Goal: Complete application form: Complete application form

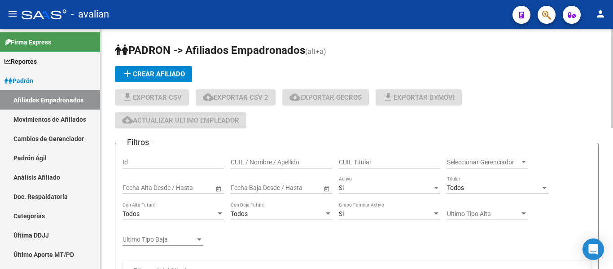
click at [279, 165] on input "CUIL / Nombre / Apellido" at bounding box center [281, 163] width 101 height 8
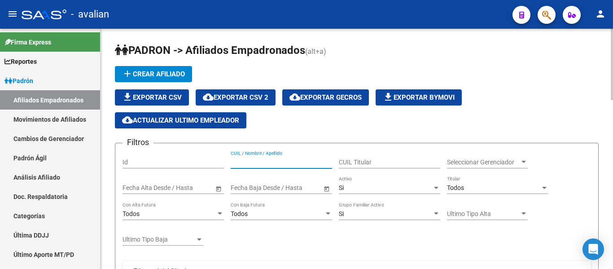
paste input "27454981400"
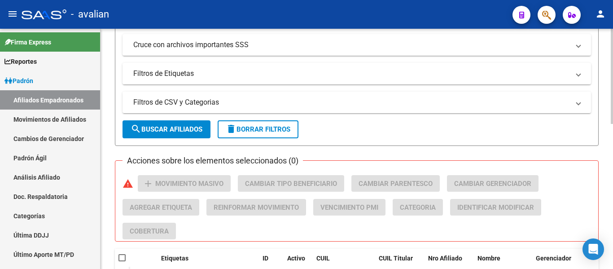
scroll to position [359, 0]
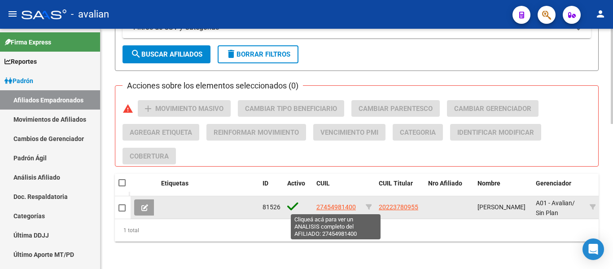
type input "27454981400"
click at [340, 204] on span "27454981400" at bounding box center [337, 206] width 40 height 7
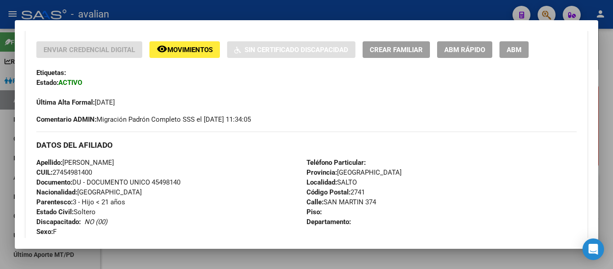
scroll to position [180, 0]
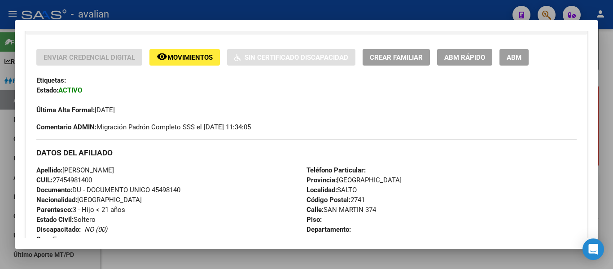
click at [512, 54] on span "ABM" at bounding box center [514, 57] width 15 height 8
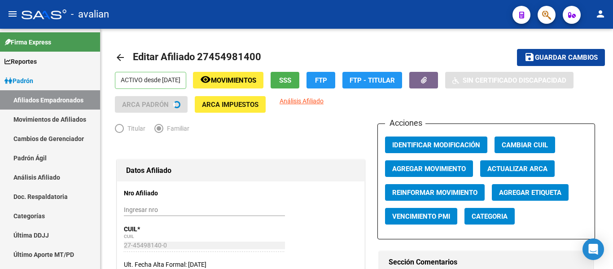
radio input "true"
type input "30-53399498-5"
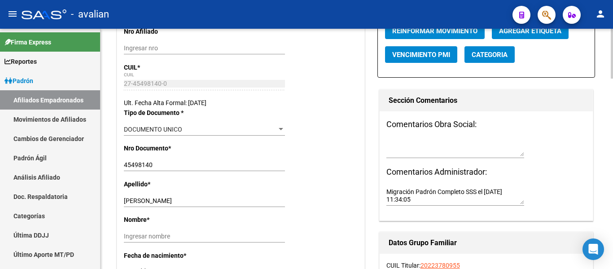
scroll to position [180, 0]
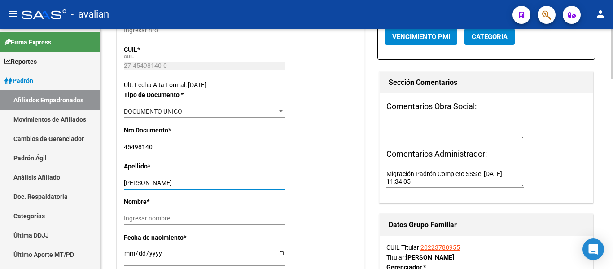
drag, startPoint x: 158, startPoint y: 182, endPoint x: 212, endPoint y: 182, distance: 53.9
click at [212, 182] on input "[PERSON_NAME]" at bounding box center [204, 183] width 161 height 8
type input "[PERSON_NAME]"
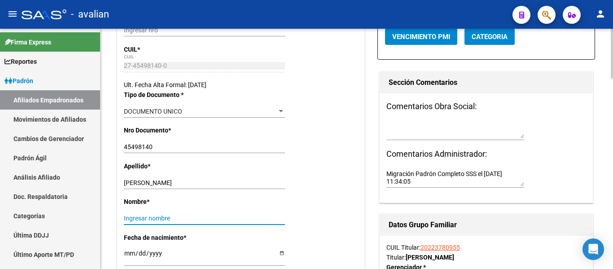
click at [141, 220] on input "Ingresar nombre" at bounding box center [204, 219] width 161 height 8
paste input "AGUSTINA"
type input "AGUSTINA"
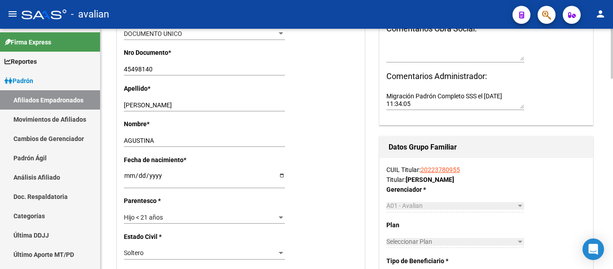
scroll to position [269, 0]
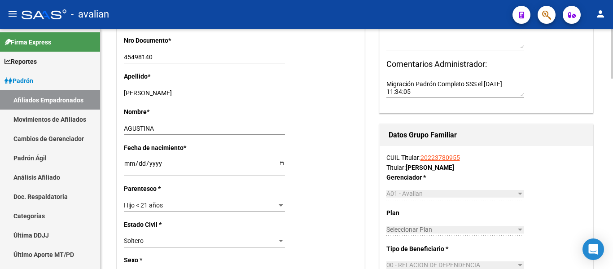
click at [146, 204] on span "Hijo < 21 años" at bounding box center [143, 205] width 39 height 7
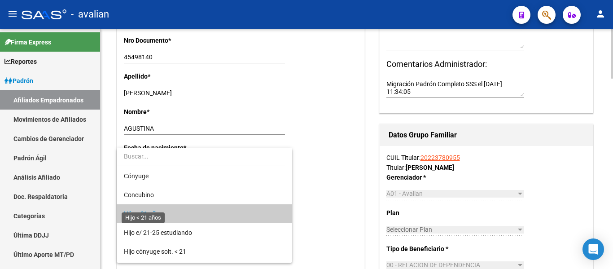
scroll to position [9, 0]
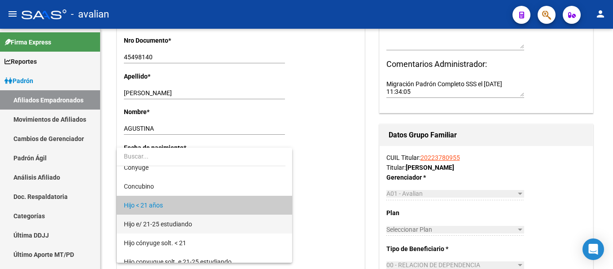
click at [231, 229] on span "Hijo e/ 21-25 estudiando" at bounding box center [204, 224] width 161 height 19
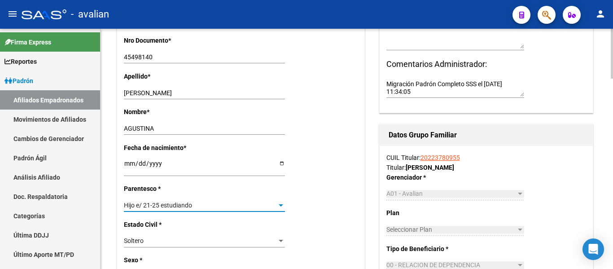
scroll to position [0, 0]
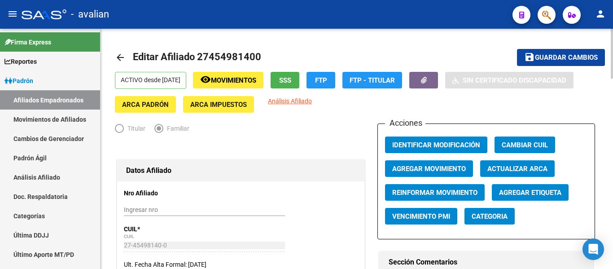
click at [537, 52] on button "save Guardar cambios" at bounding box center [561, 57] width 88 height 17
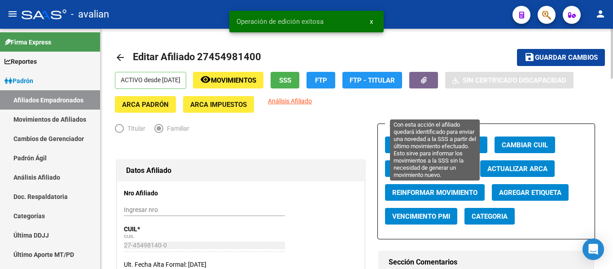
click at [425, 194] on span "Reinformar Movimiento" at bounding box center [435, 193] width 85 height 8
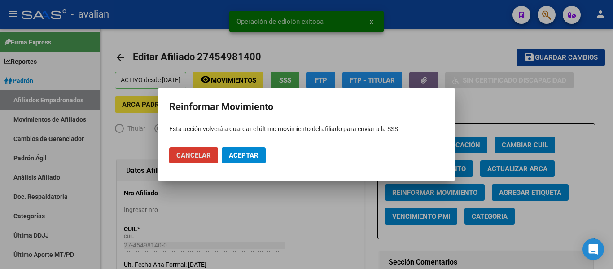
click at [239, 150] on button "Aceptar" at bounding box center [244, 155] width 44 height 16
